Goal: Check status: Check status

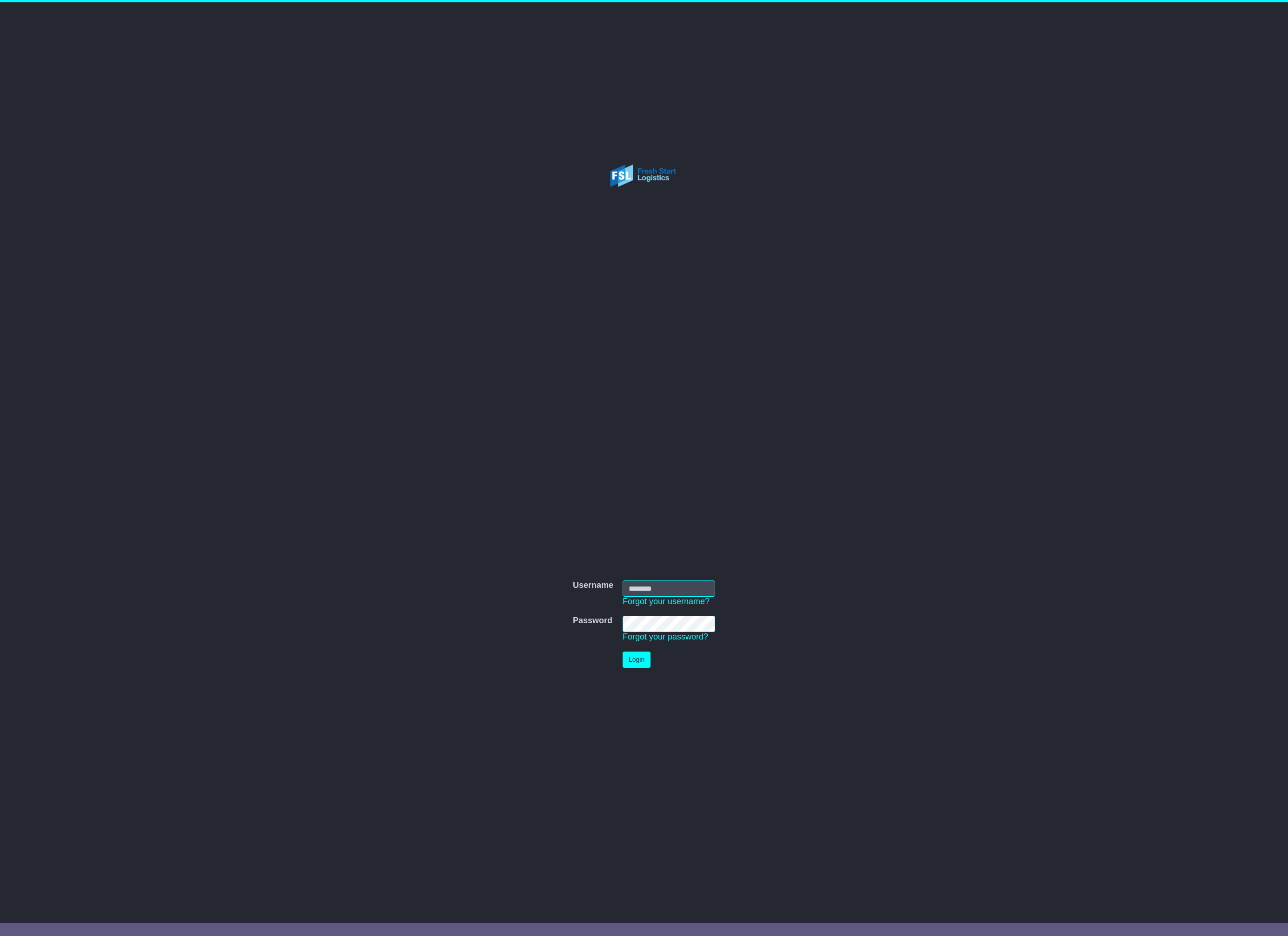
type input "**********"
click at [646, 654] on button "Login" at bounding box center [637, 660] width 28 height 16
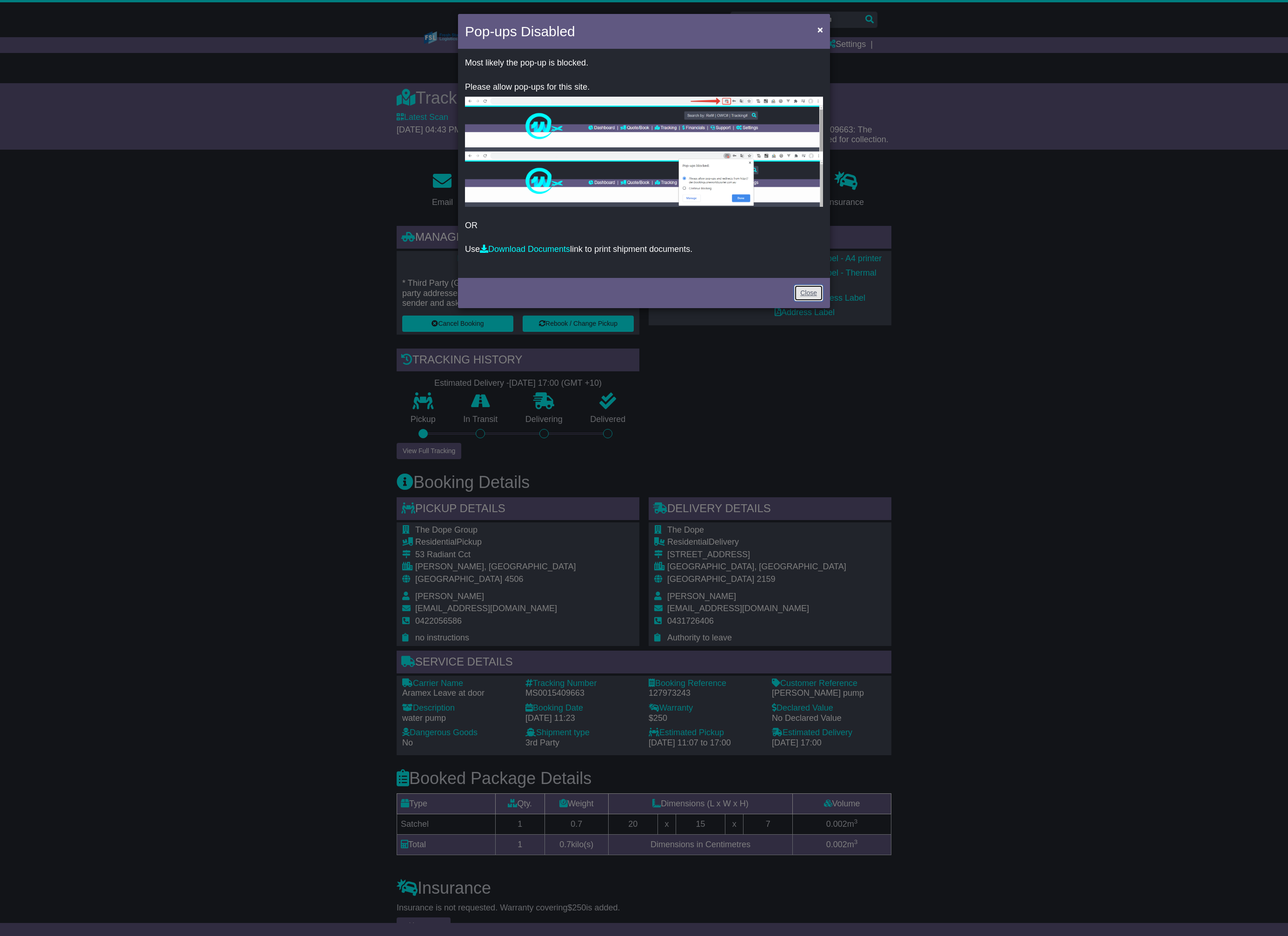
click at [812, 287] on link "Close" at bounding box center [809, 293] width 29 height 16
